Goal: Task Accomplishment & Management: Manage account settings

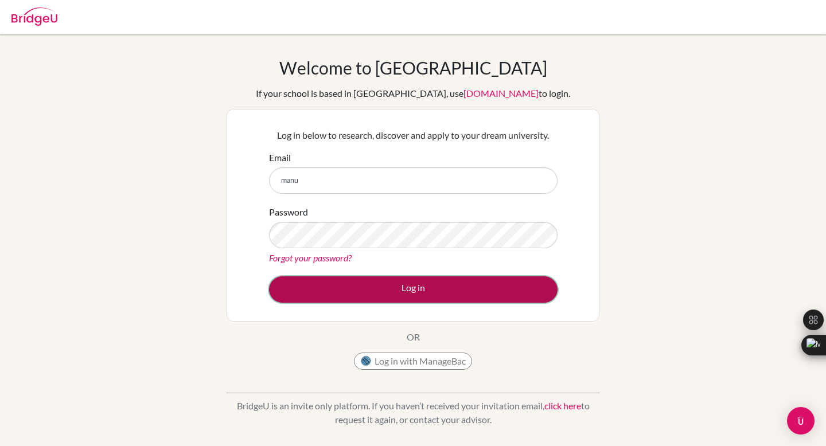
click at [443, 293] on button "Log in" at bounding box center [413, 289] width 288 height 26
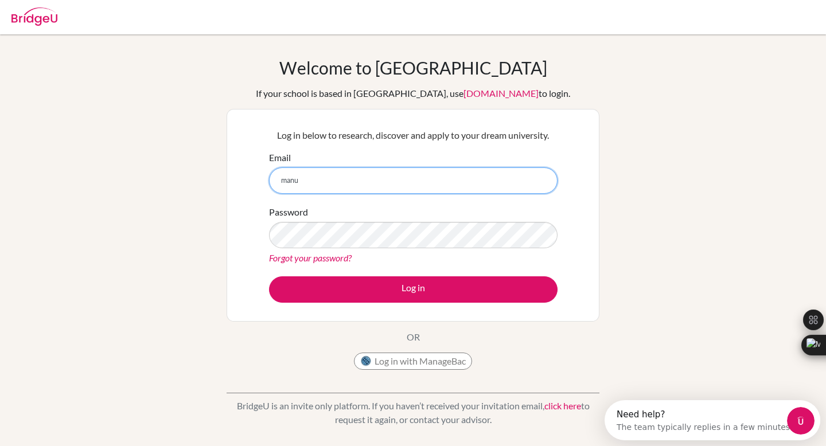
click at [337, 177] on input "manu" at bounding box center [413, 180] width 288 height 26
type input "[PERSON_NAME][EMAIL_ADDRESS][PERSON_NAME][DOMAIN_NAME]"
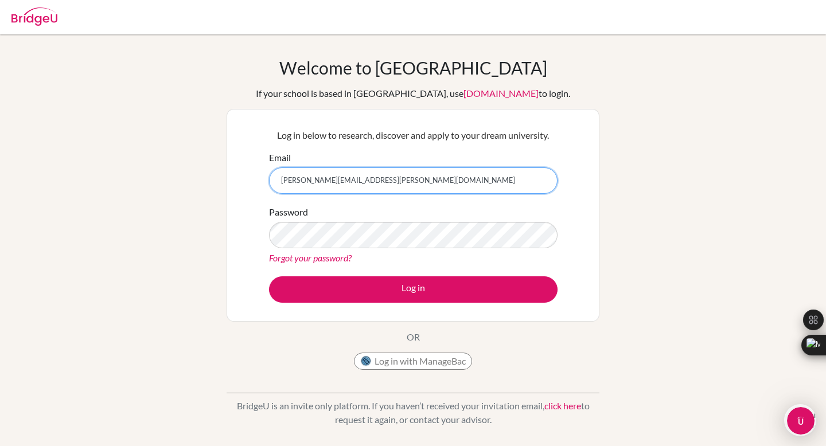
drag, startPoint x: 413, startPoint y: 185, endPoint x: 243, endPoint y: 183, distance: 170.8
click at [243, 183] on div "Log in below to research, discover and apply to your dream university. Email [P…" at bounding box center [412, 215] width 373 height 213
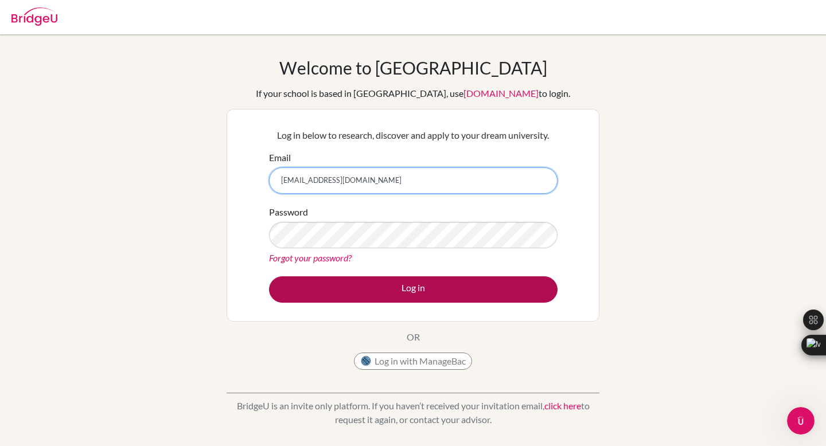
type input "[EMAIL_ADDRESS][DOMAIN_NAME]"
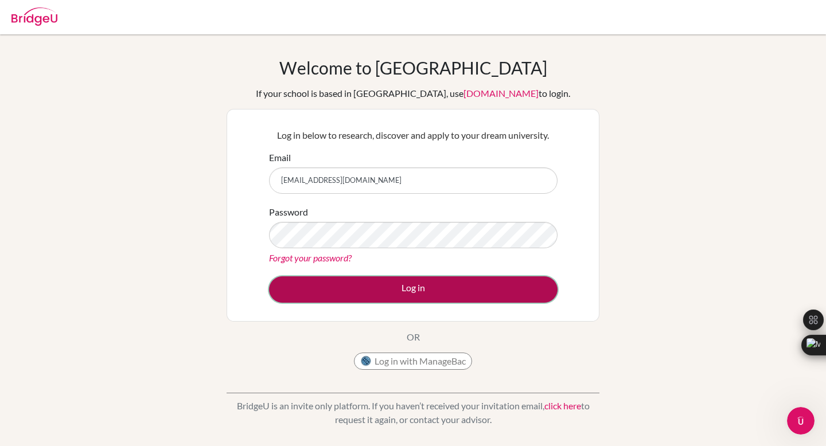
click at [386, 297] on button "Log in" at bounding box center [413, 289] width 288 height 26
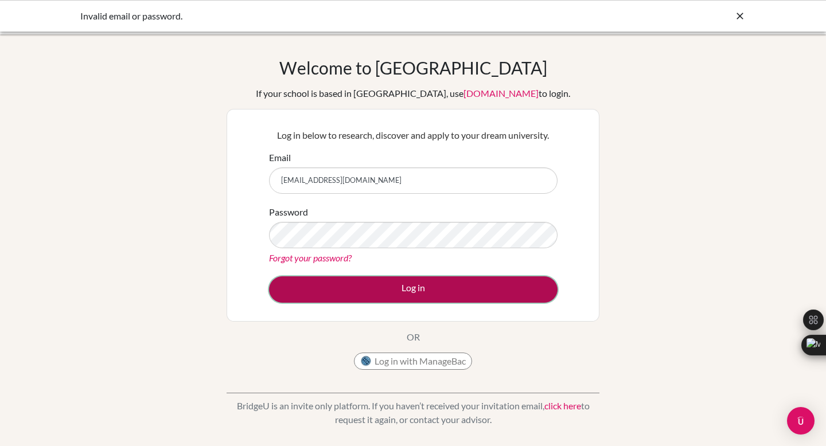
click at [464, 284] on button "Log in" at bounding box center [413, 289] width 288 height 26
click at [463, 288] on button "Log in" at bounding box center [413, 289] width 288 height 26
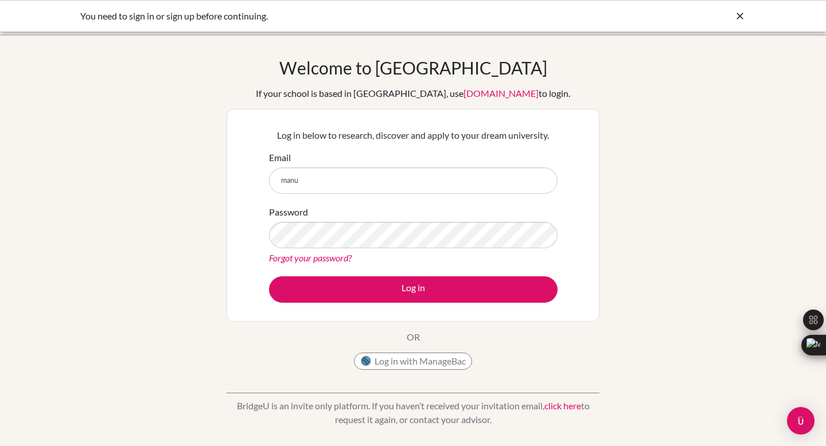
type input "[EMAIL_ADDRESS][DOMAIN_NAME]"
click at [320, 257] on link "Forgot your password?" at bounding box center [310, 257] width 83 height 11
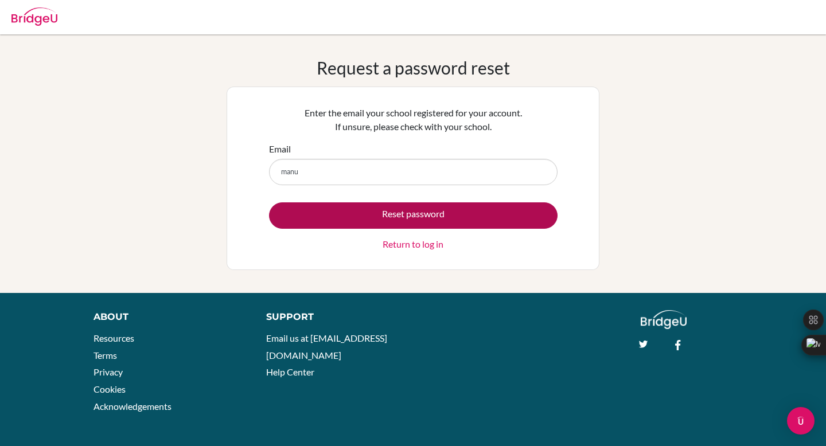
type input "[EMAIL_ADDRESS][DOMAIN_NAME]"
click at [404, 216] on button "Reset password" at bounding box center [413, 215] width 288 height 26
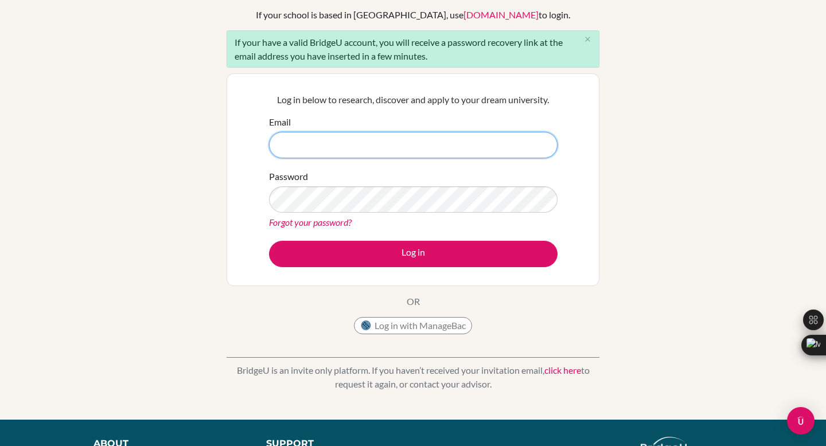
scroll to position [71, 0]
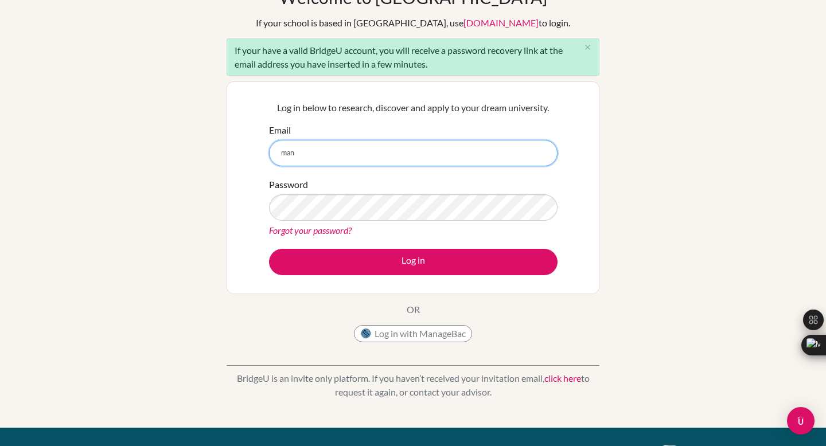
type input "[EMAIL_ADDRESS][DOMAIN_NAME]"
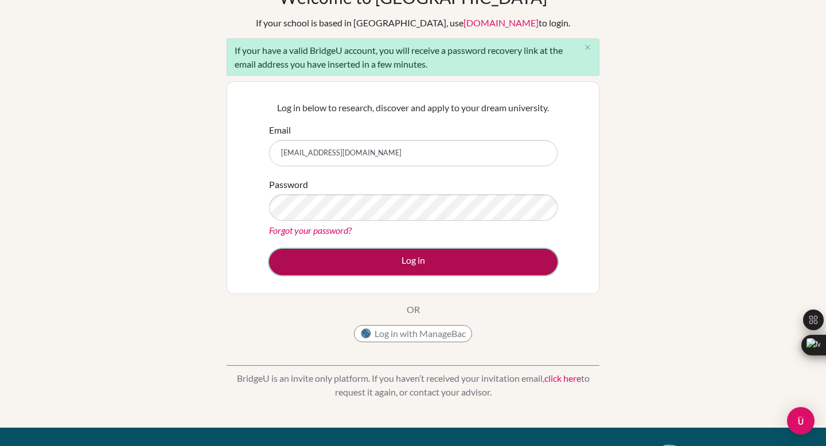
click at [424, 257] on button "Log in" at bounding box center [413, 262] width 288 height 26
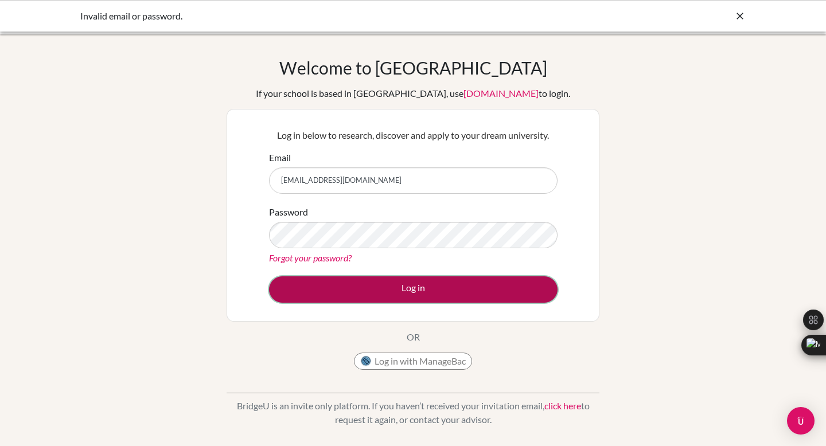
click at [425, 293] on button "Log in" at bounding box center [413, 289] width 288 height 26
click at [435, 282] on button "Log in" at bounding box center [413, 289] width 288 height 26
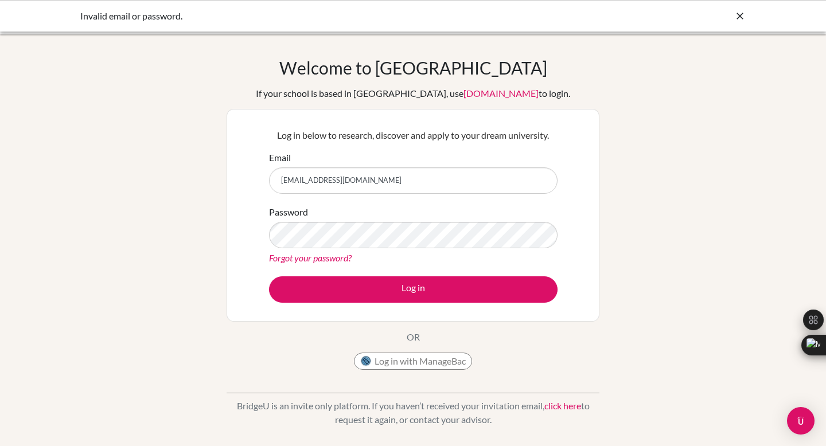
click at [325, 260] on link "Forgot your password?" at bounding box center [310, 257] width 83 height 11
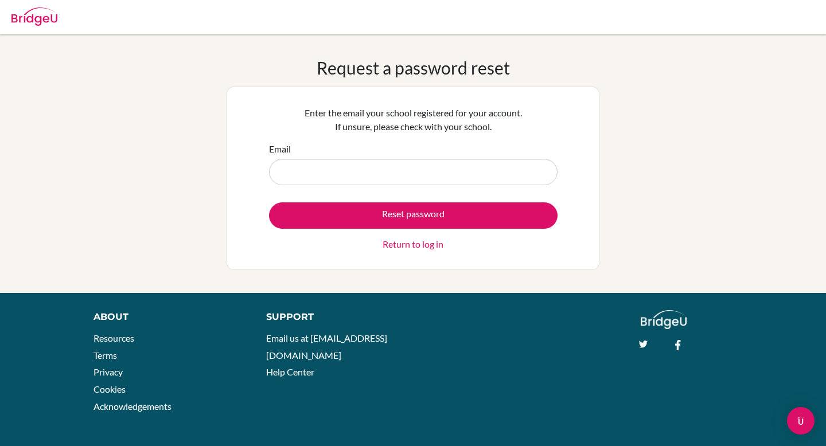
click at [309, 168] on input "Email" at bounding box center [413, 172] width 288 height 26
click at [570, 222] on div "Enter the email your school registered for your account. If unsure, please chec…" at bounding box center [412, 178] width 373 height 183
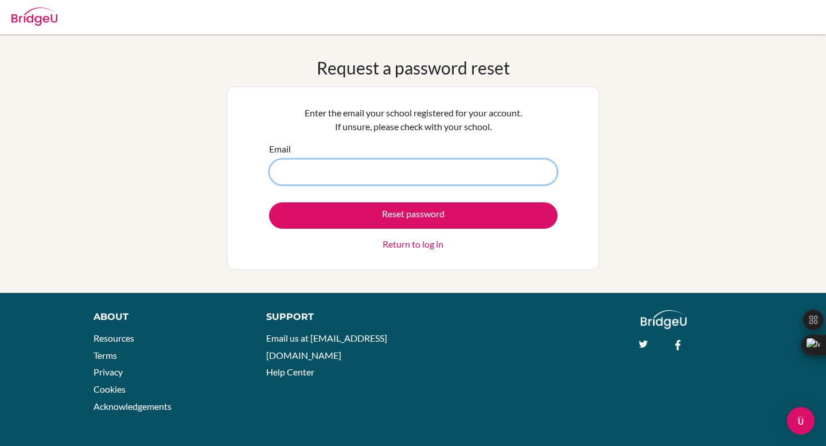
click at [403, 174] on input "Email" at bounding box center [413, 172] width 288 height 26
type input "[EMAIL_ADDRESS][DOMAIN_NAME]"
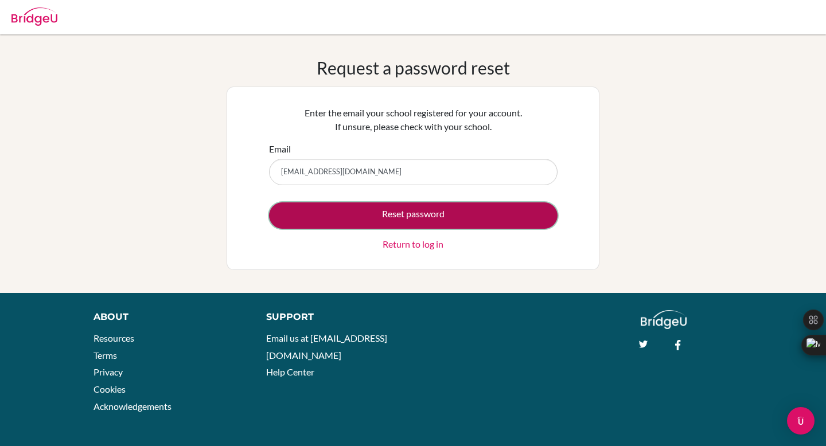
click at [424, 208] on button "Reset password" at bounding box center [413, 215] width 288 height 26
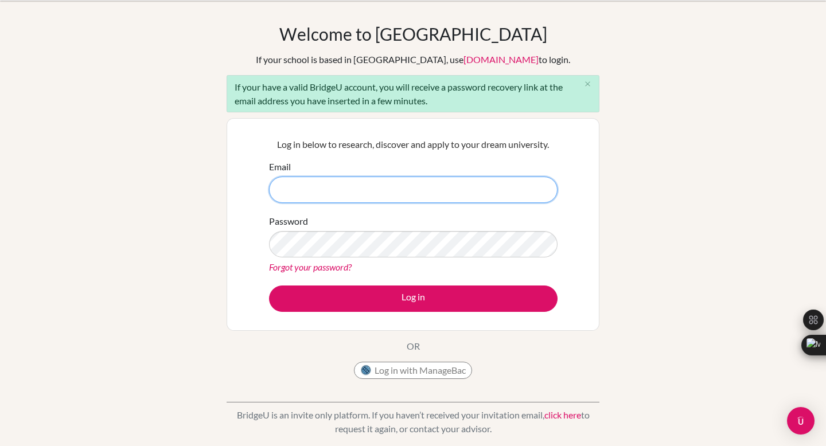
scroll to position [34, 0]
type input "[EMAIL_ADDRESS][DOMAIN_NAME]"
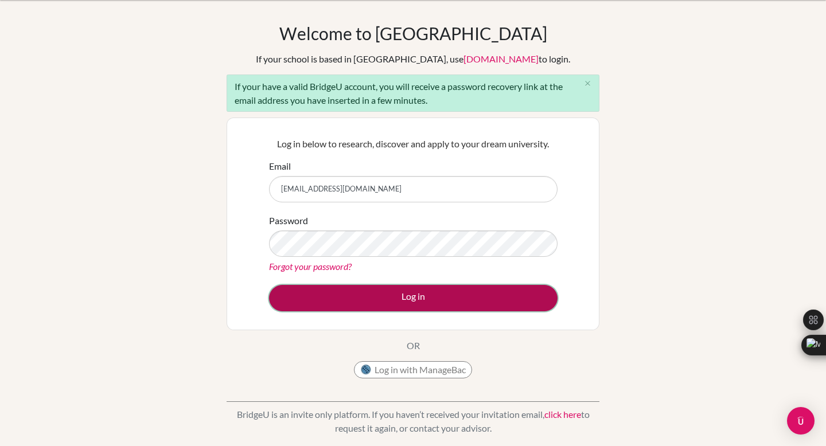
click at [429, 298] on button "Log in" at bounding box center [413, 298] width 288 height 26
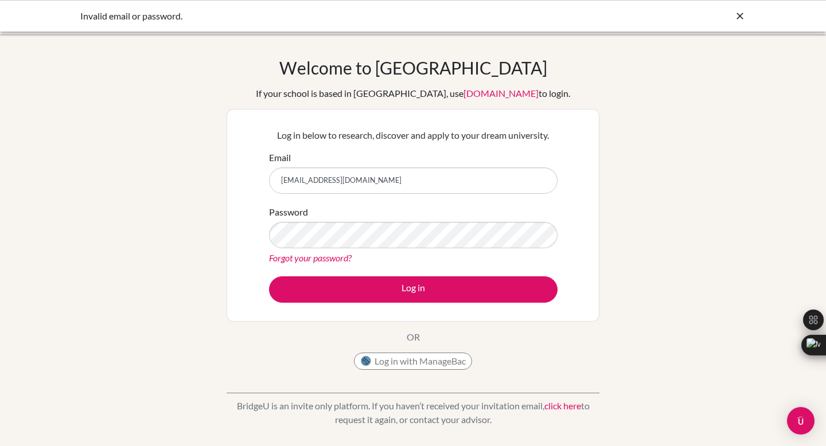
click at [392, 173] on input "[EMAIL_ADDRESS][DOMAIN_NAME]" at bounding box center [413, 180] width 288 height 26
click at [390, 177] on input "[EMAIL_ADDRESS][DOMAIN_NAME]" at bounding box center [413, 180] width 288 height 26
click at [390, 181] on input "[EMAIL_ADDRESS][DOMAIN_NAME]" at bounding box center [413, 180] width 288 height 26
drag, startPoint x: 390, startPoint y: 181, endPoint x: 272, endPoint y: 178, distance: 118.7
click at [272, 178] on input "[EMAIL_ADDRESS][DOMAIN_NAME]" at bounding box center [413, 180] width 288 height 26
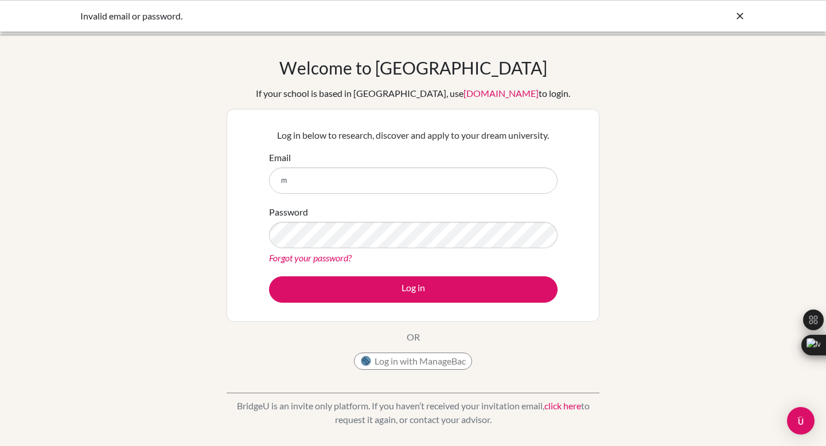
type input "[PERSON_NAME][EMAIL_ADDRESS][PERSON_NAME][DOMAIN_NAME]"
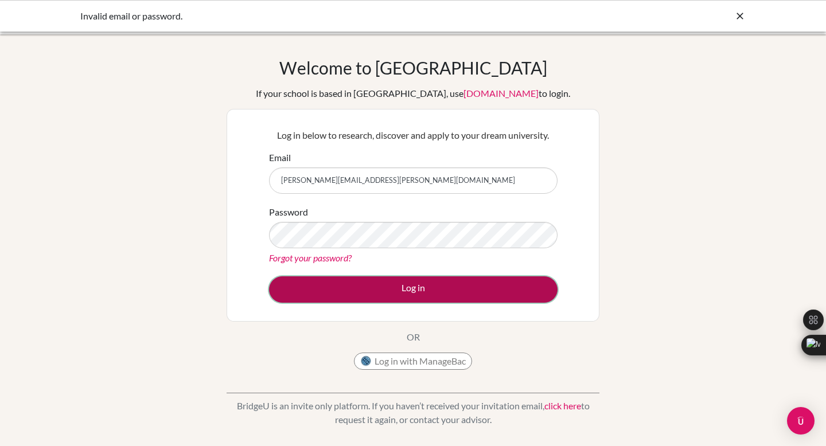
click at [406, 287] on button "Log in" at bounding box center [413, 289] width 288 height 26
